Goal: Check status: Check status

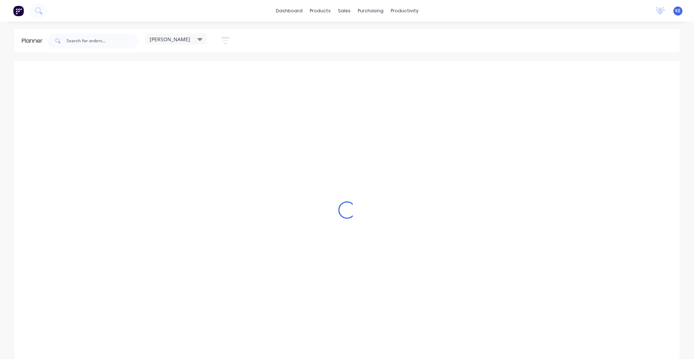
scroll to position [0, 0]
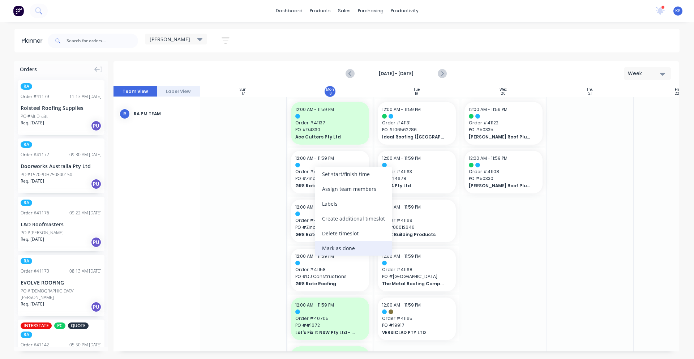
click at [328, 250] on div "Mark as done" at bounding box center [353, 248] width 77 height 15
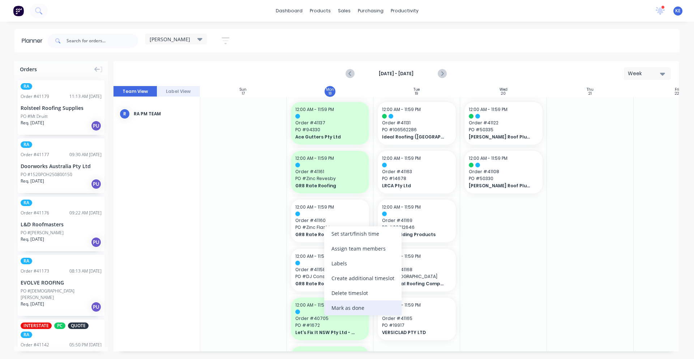
click at [333, 306] on div "Mark as done" at bounding box center [362, 308] width 77 height 15
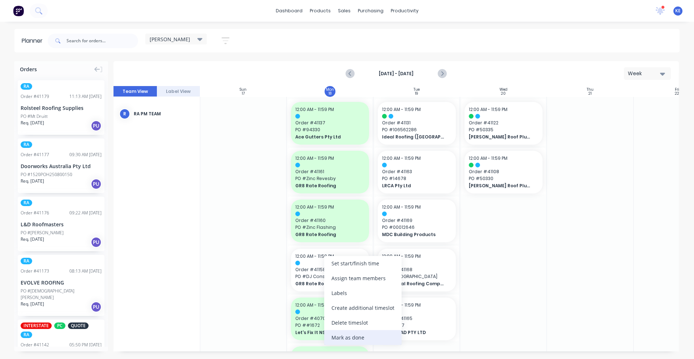
click at [350, 333] on div "Mark as done" at bounding box center [362, 337] width 77 height 15
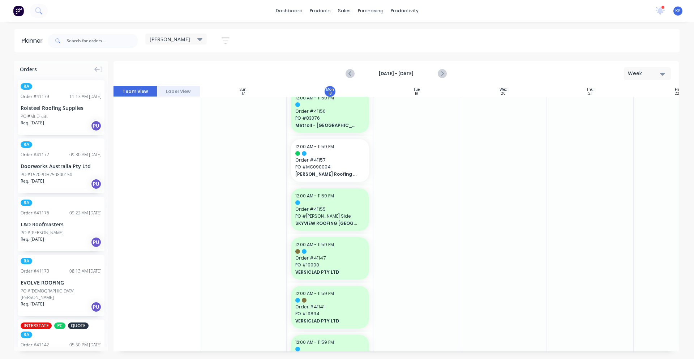
scroll to position [226, 0]
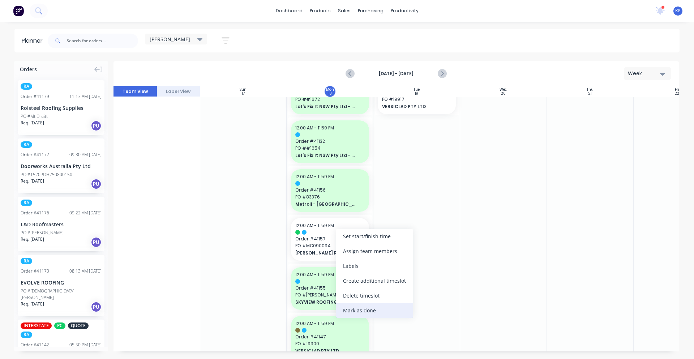
click at [388, 312] on div "Mark as done" at bounding box center [374, 310] width 77 height 15
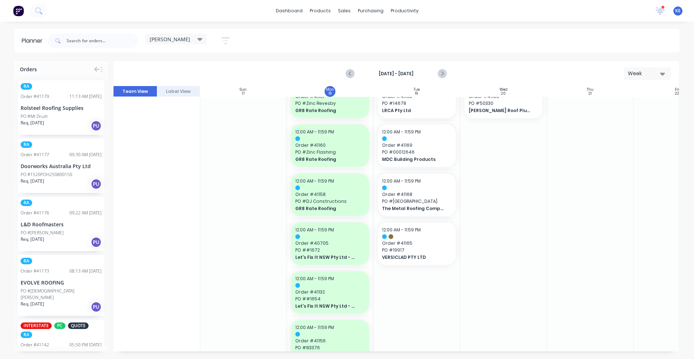
scroll to position [0, 0]
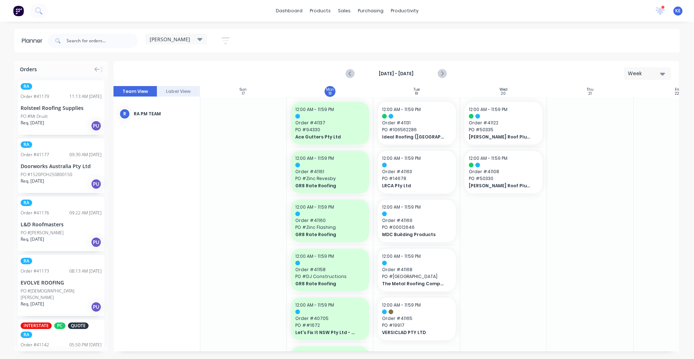
click at [15, 112] on div "RA Order # 41179 11:13 AM [DATE] Rolsteel Roofing Supplies PO #[GEOGRAPHIC_DATA…" at bounding box center [61, 211] width 94 height 272
click at [33, 108] on div "Rolsteel Roofing Supplies" at bounding box center [61, 108] width 81 height 8
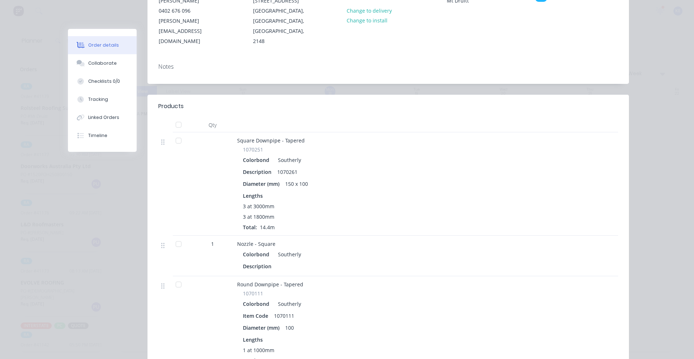
scroll to position [0, 0]
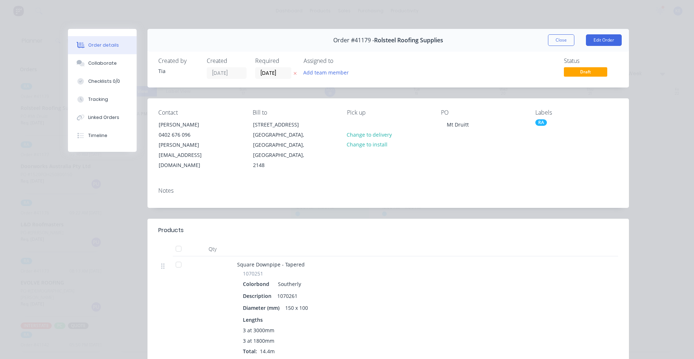
click at [548, 38] on button "Close" at bounding box center [561, 40] width 26 height 12
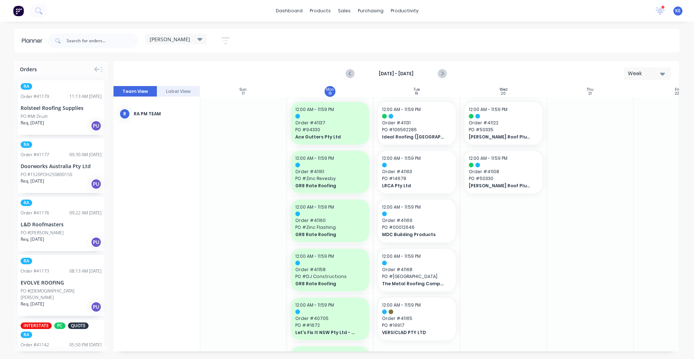
click at [48, 170] on div "RA Order # 41177 09:30 AM [DATE] Doorworks Australia Pty Ltd PO #1520POH2508001…" at bounding box center [61, 166] width 87 height 55
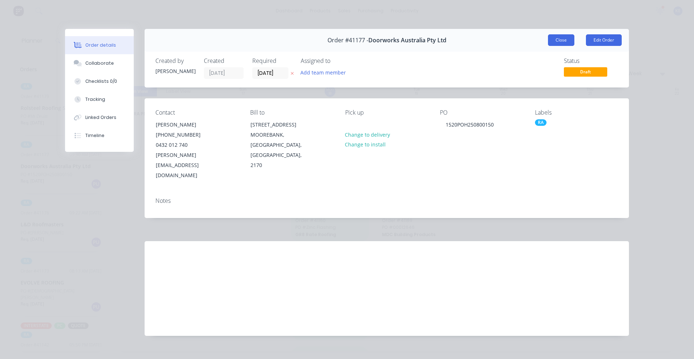
click at [561, 38] on button "Close" at bounding box center [561, 40] width 26 height 12
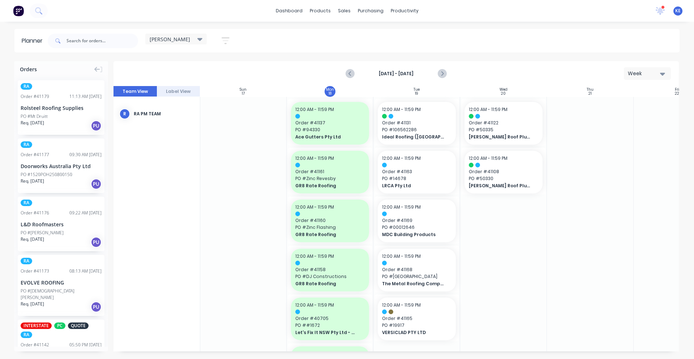
click at [63, 222] on div "L&D Roofmasters" at bounding box center [61, 225] width 81 height 8
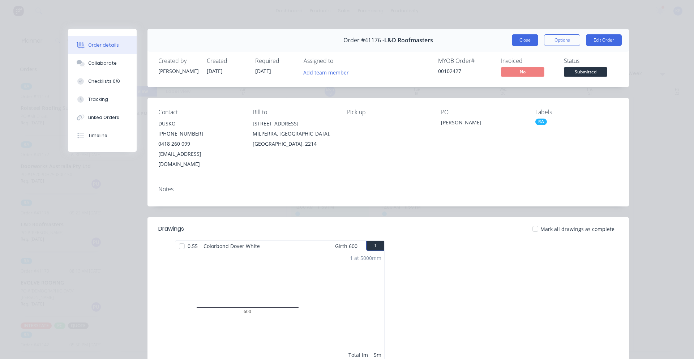
click at [516, 45] on button "Close" at bounding box center [525, 40] width 26 height 12
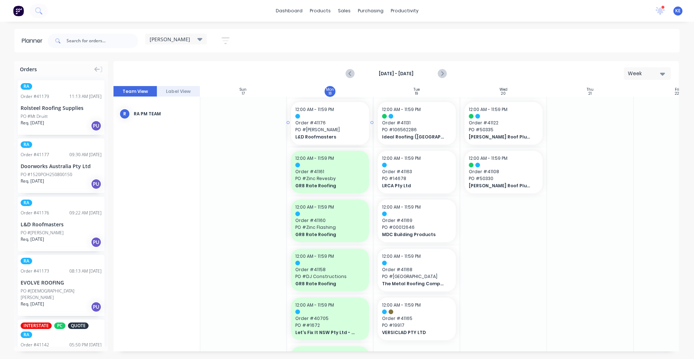
drag, startPoint x: 46, startPoint y: 238, endPoint x: 318, endPoint y: 203, distance: 273.9
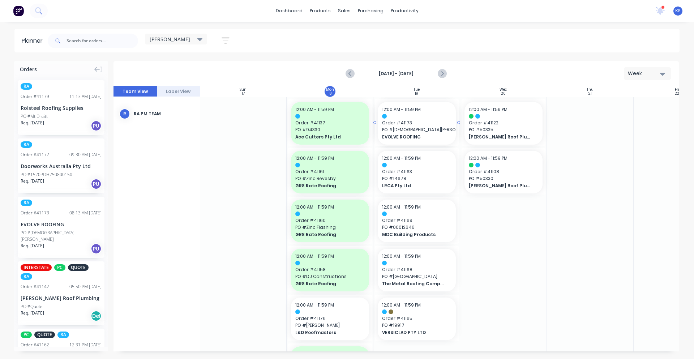
drag, startPoint x: 55, startPoint y: 234, endPoint x: 383, endPoint y: 219, distance: 329.1
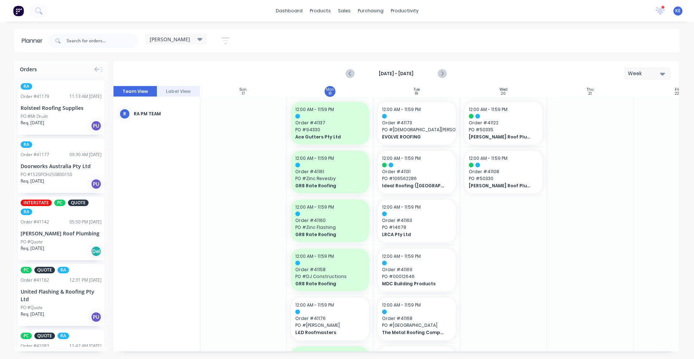
click at [98, 50] on div at bounding box center [93, 41] width 90 height 22
click at [104, 39] on input "text" at bounding box center [103, 41] width 72 height 14
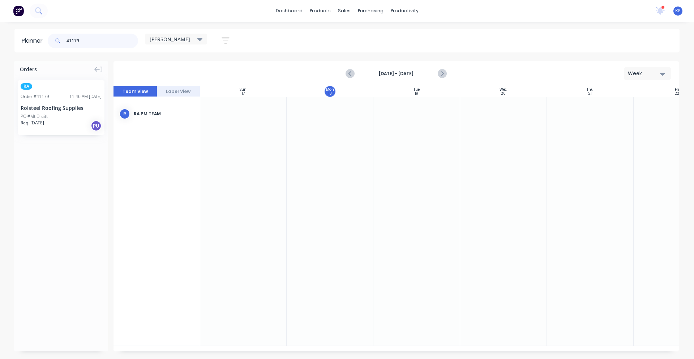
type input "41179"
click at [65, 108] on div "Rolsteel Roofing Supplies" at bounding box center [61, 108] width 81 height 8
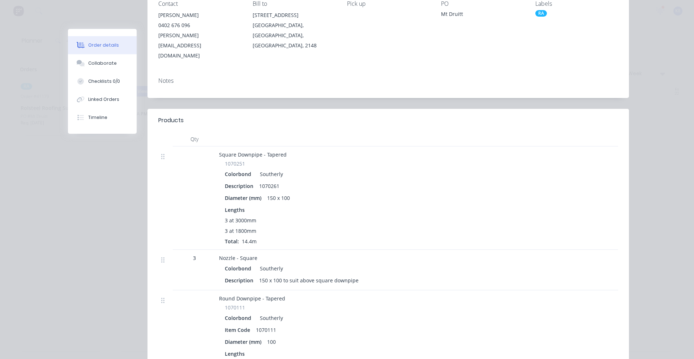
scroll to position [151, 0]
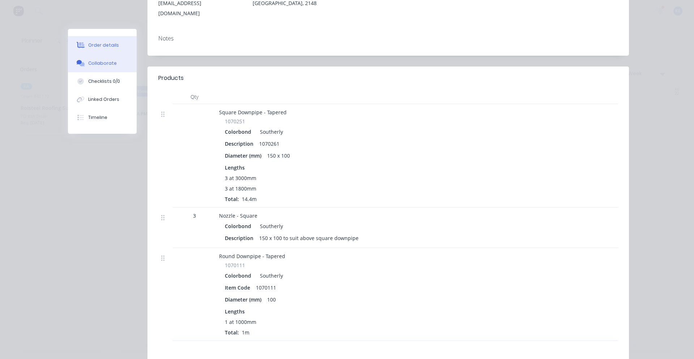
click at [109, 61] on div "Collaborate" at bounding box center [102, 63] width 29 height 7
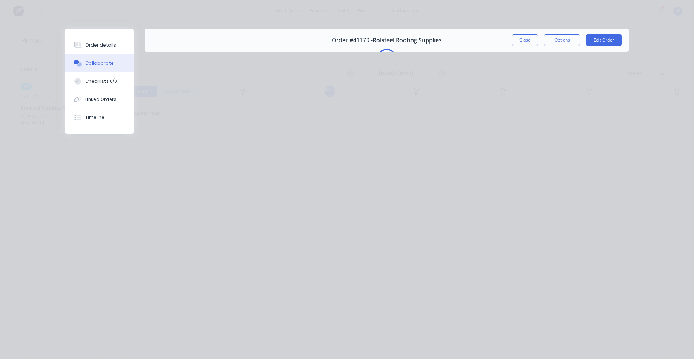
scroll to position [0, 0]
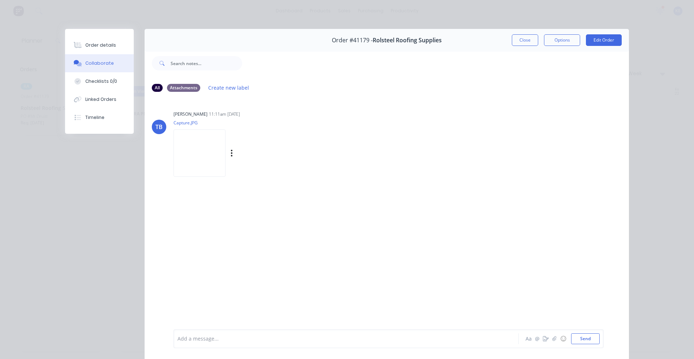
click at [218, 145] on img at bounding box center [200, 152] width 52 height 47
click at [522, 40] on button "Close" at bounding box center [525, 40] width 26 height 12
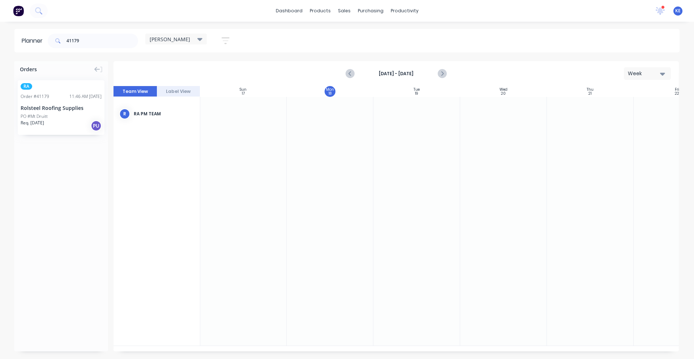
click at [13, 127] on div "Orders RA Order # 41179 11:46 AM [DATE] Rolsteel Roofing Supplies [GEOGRAPHIC_D…" at bounding box center [347, 210] width 694 height 298
click at [104, 106] on div "RA Order # 41179 11:46 AM [DATE] Rolsteel Roofing Supplies [GEOGRAPHIC_DATA] Re…" at bounding box center [61, 107] width 87 height 55
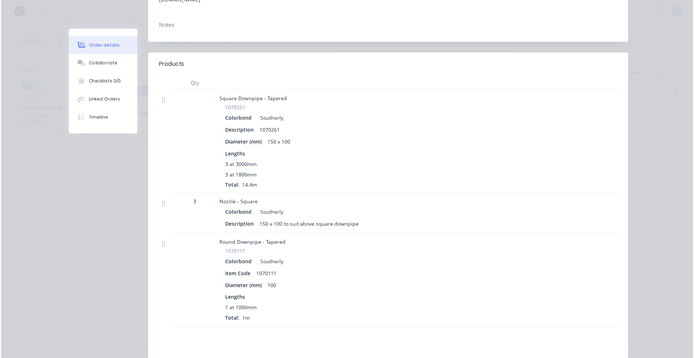
scroll to position [151, 0]
